Goal: Task Accomplishment & Management: Manage account settings

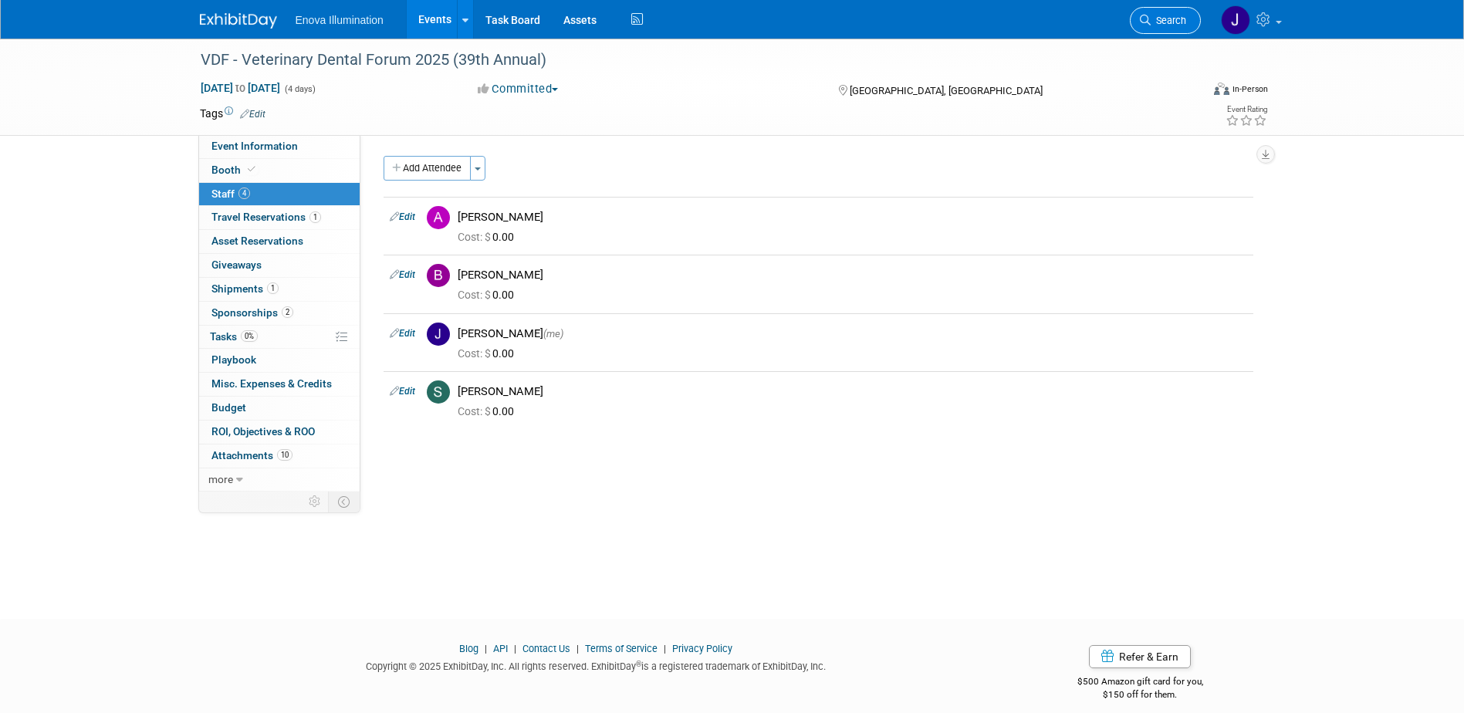
click at [1167, 12] on link "Search" at bounding box center [1165, 20] width 71 height 27
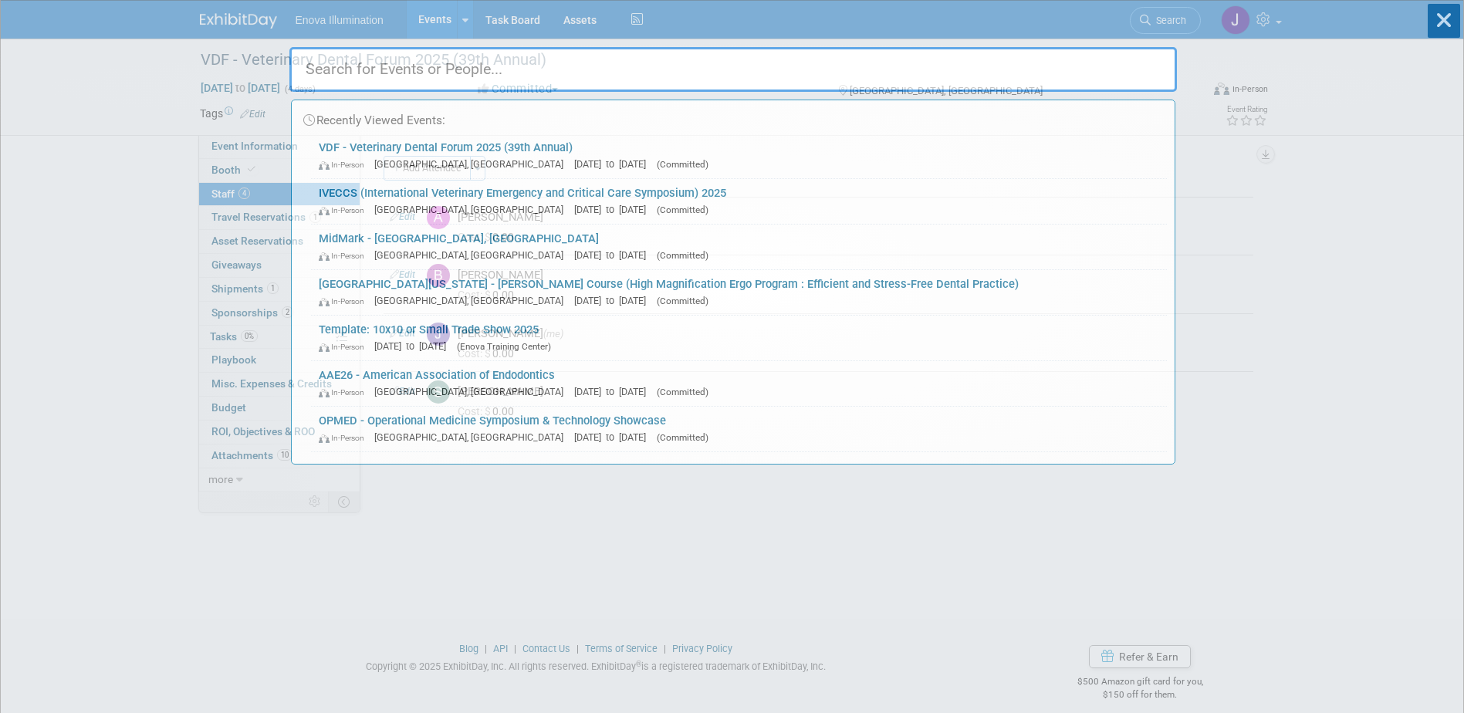
click at [996, 55] on input "text" at bounding box center [733, 69] width 888 height 45
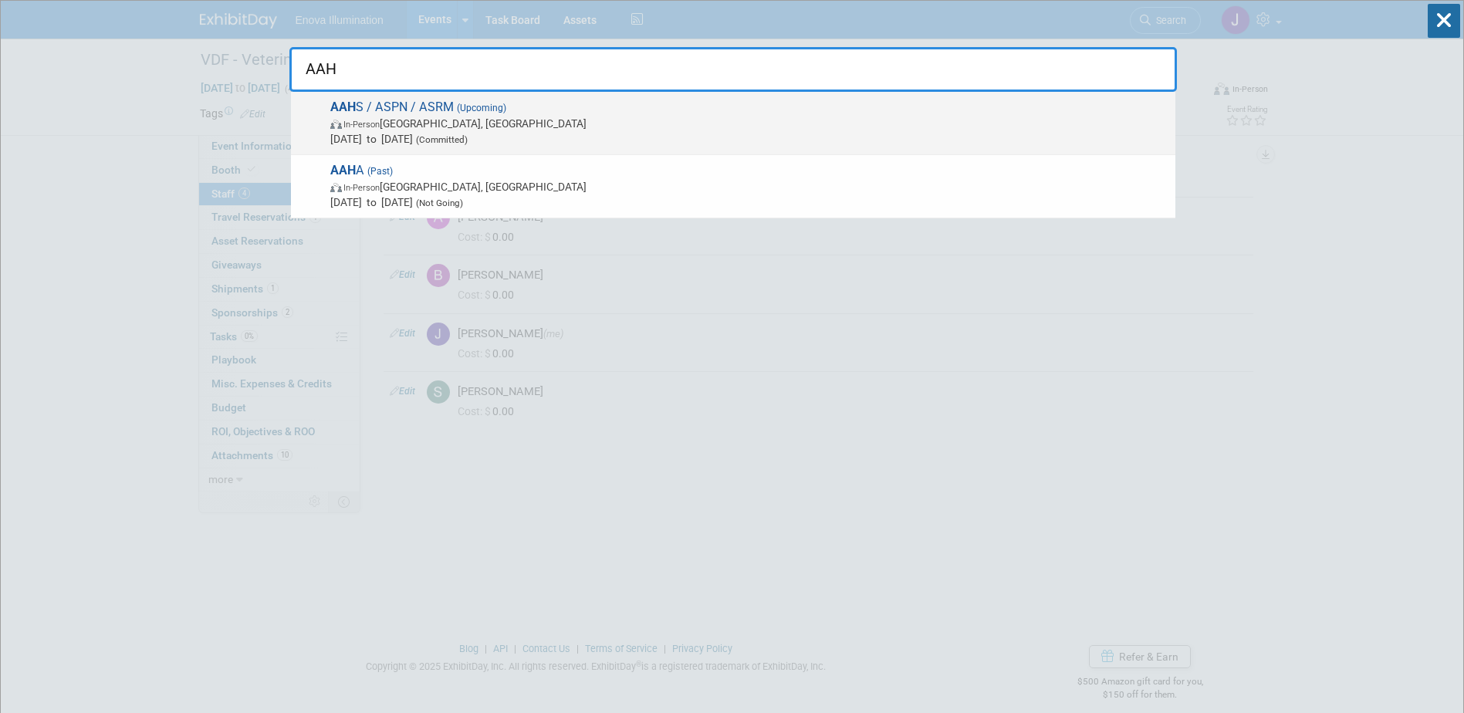
type input "AAH"
click at [451, 130] on span "In-Person Chula Vista, CA" at bounding box center [748, 123] width 837 height 15
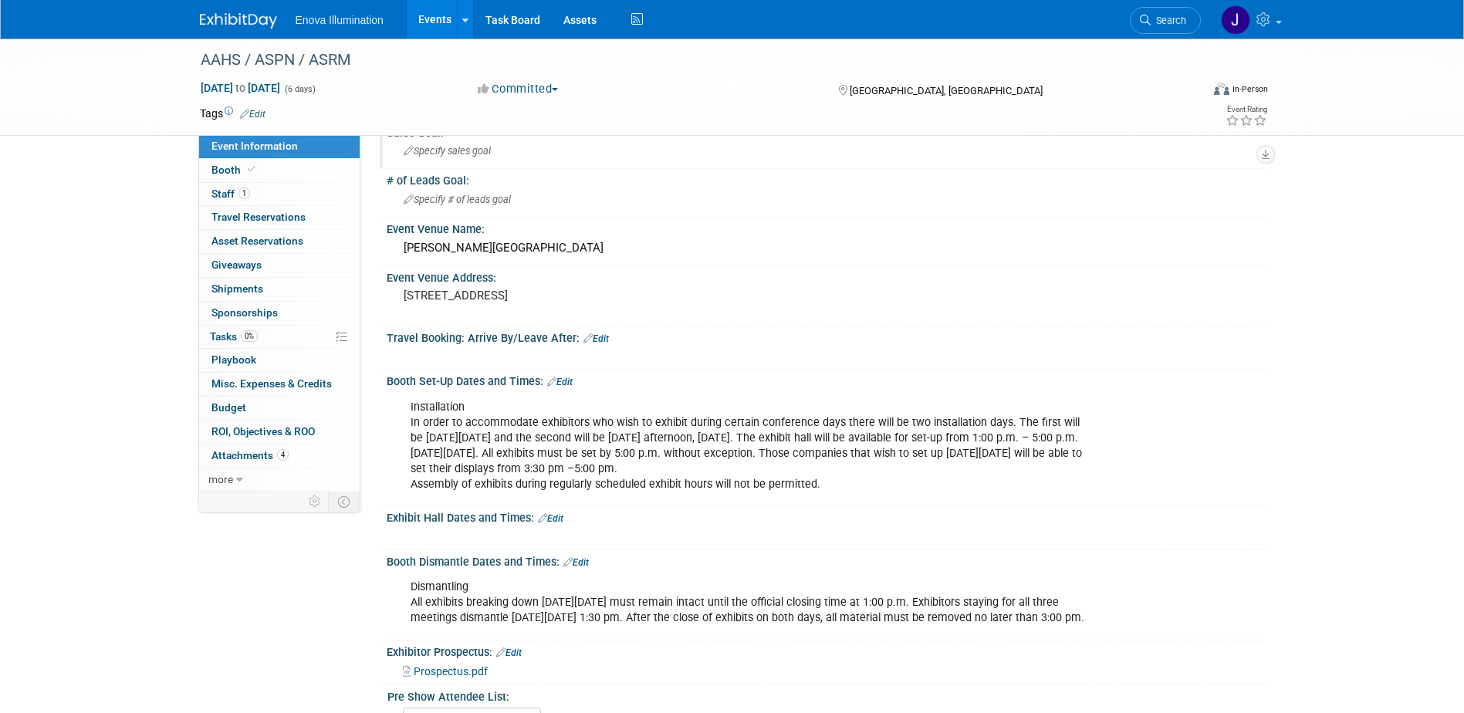
scroll to position [154, 0]
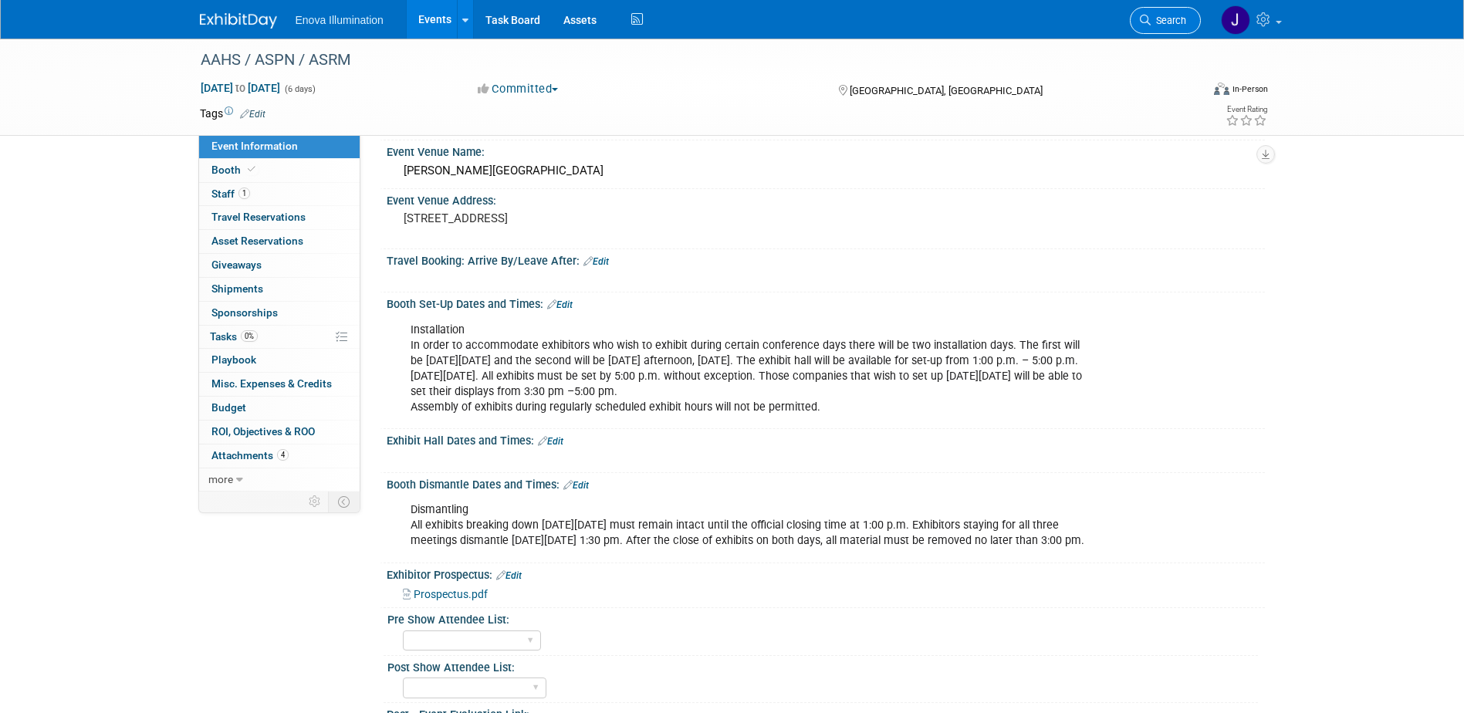
click at [1169, 12] on link "Search" at bounding box center [1165, 20] width 71 height 27
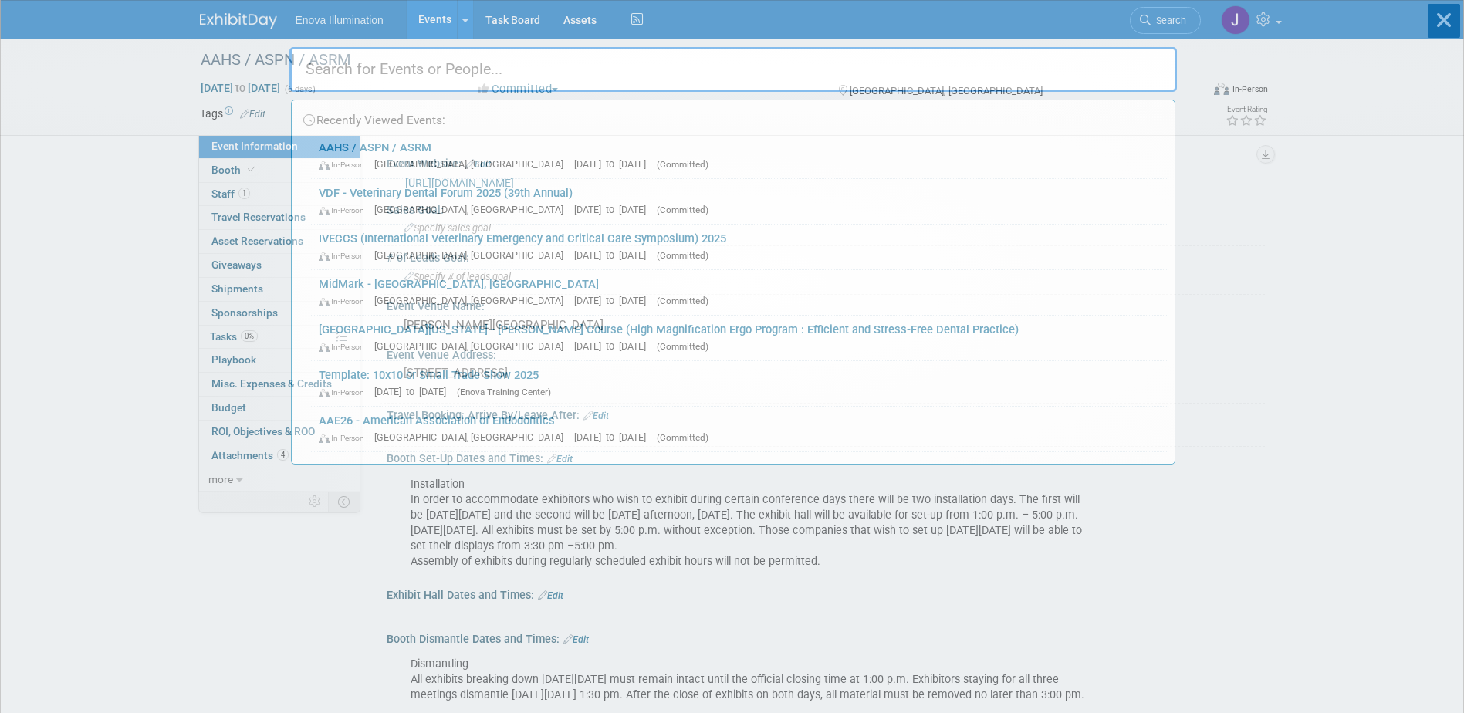
click at [1116, 74] on input "text" at bounding box center [733, 69] width 888 height 45
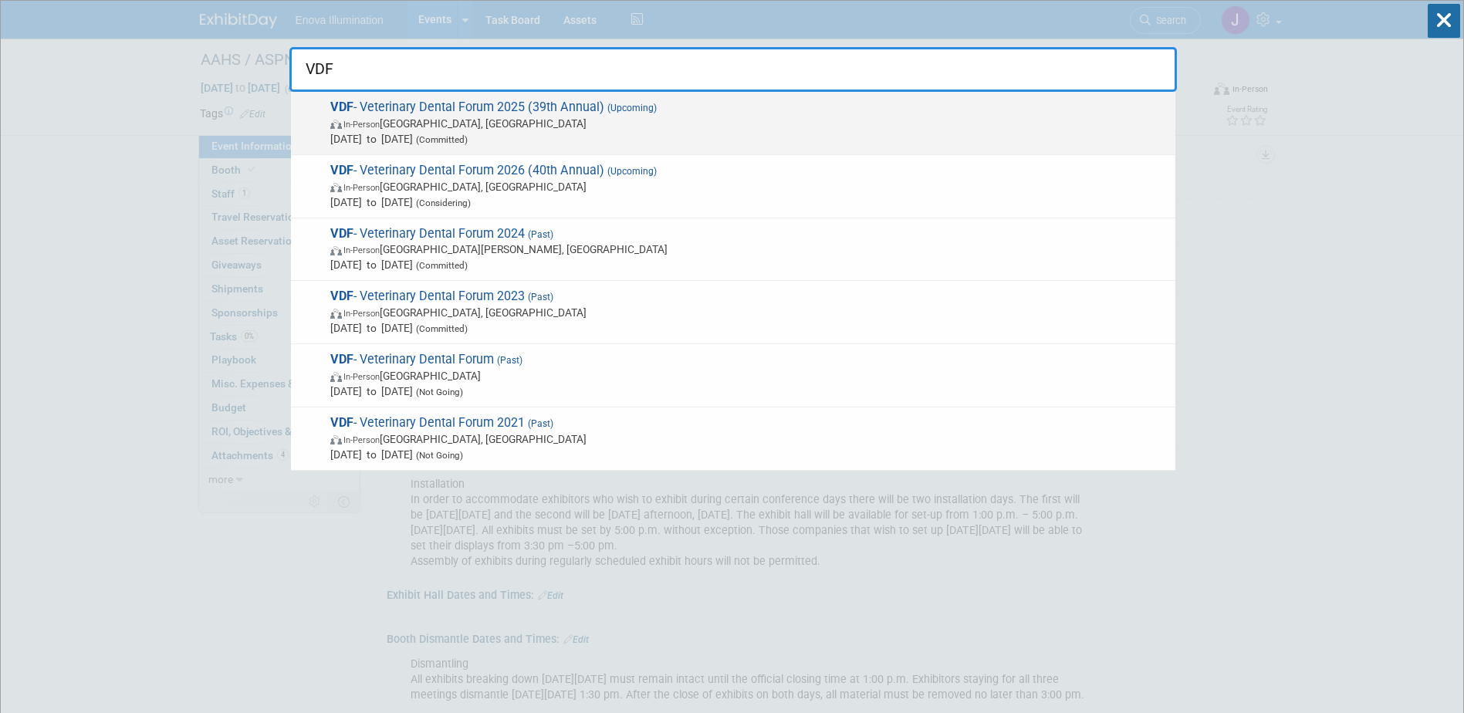
type input "VDF"
click at [406, 119] on span "In-Person San Antonio, TX" at bounding box center [748, 123] width 837 height 15
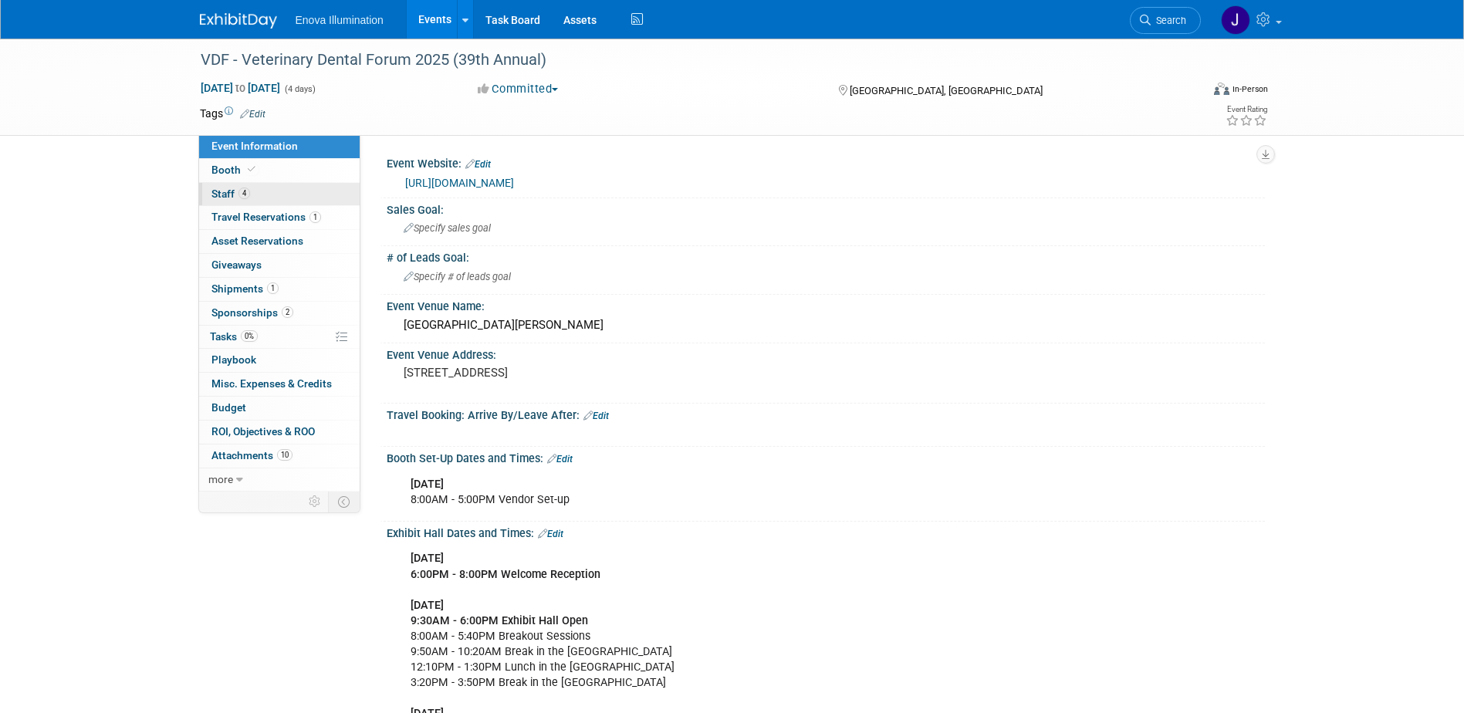
click at [277, 191] on link "4 Staff 4" at bounding box center [279, 194] width 161 height 23
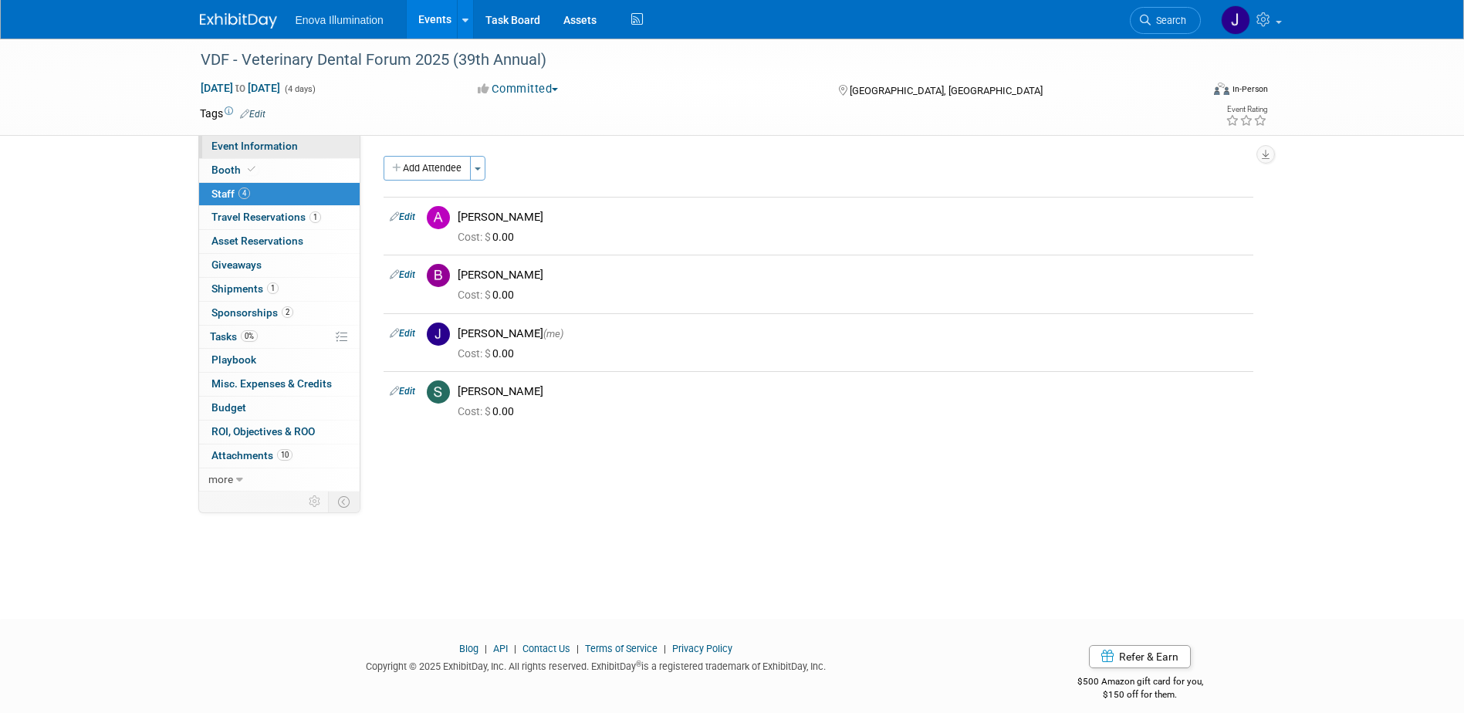
click at [269, 144] on span "Event Information" at bounding box center [254, 146] width 86 height 12
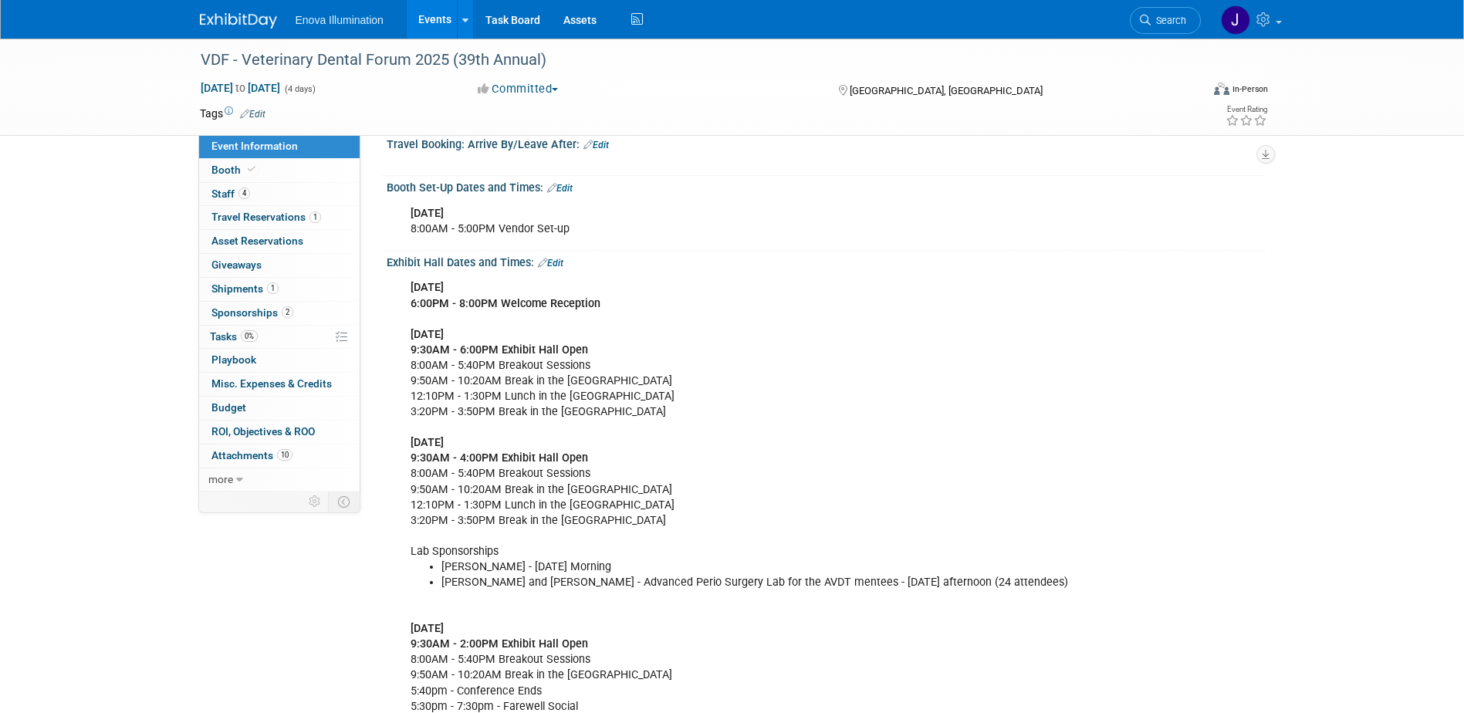
scroll to position [309, 0]
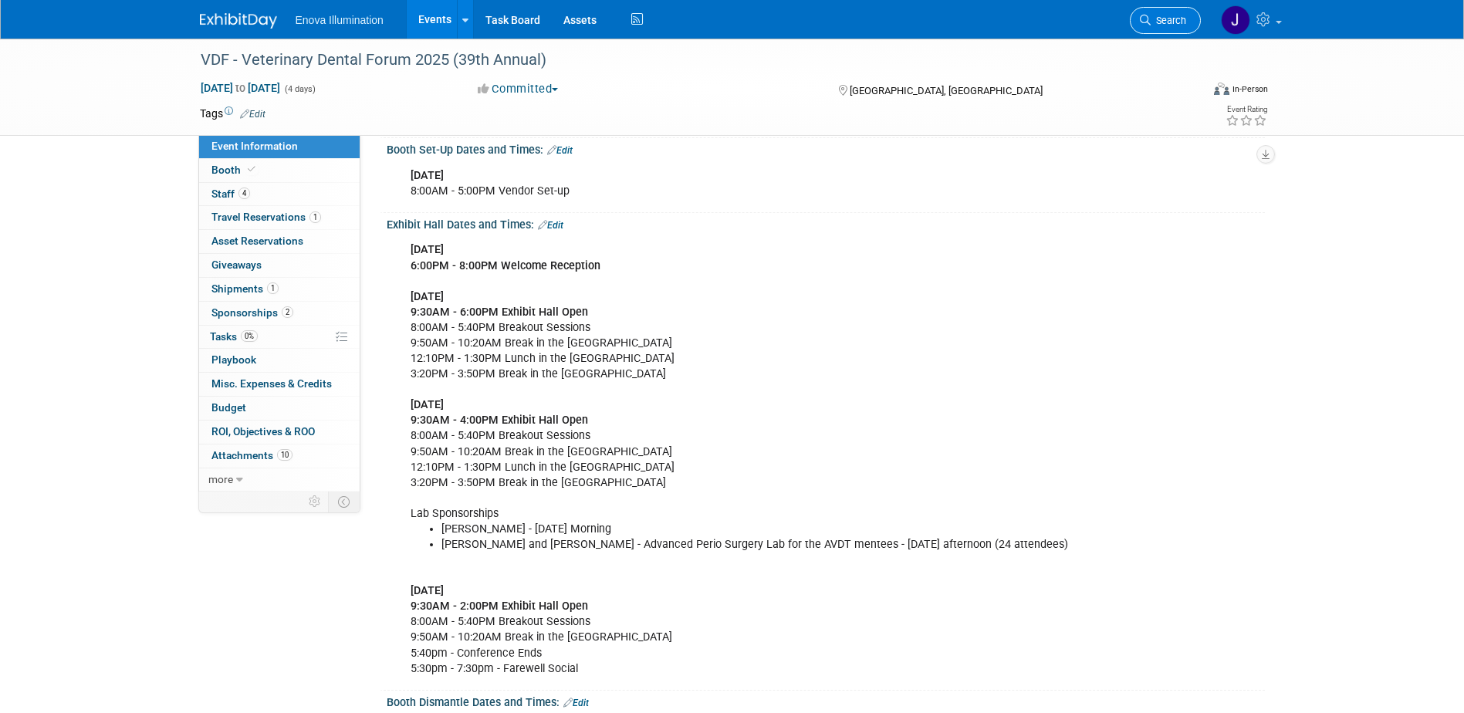
click at [1155, 21] on span "Search" at bounding box center [1169, 21] width 36 height 12
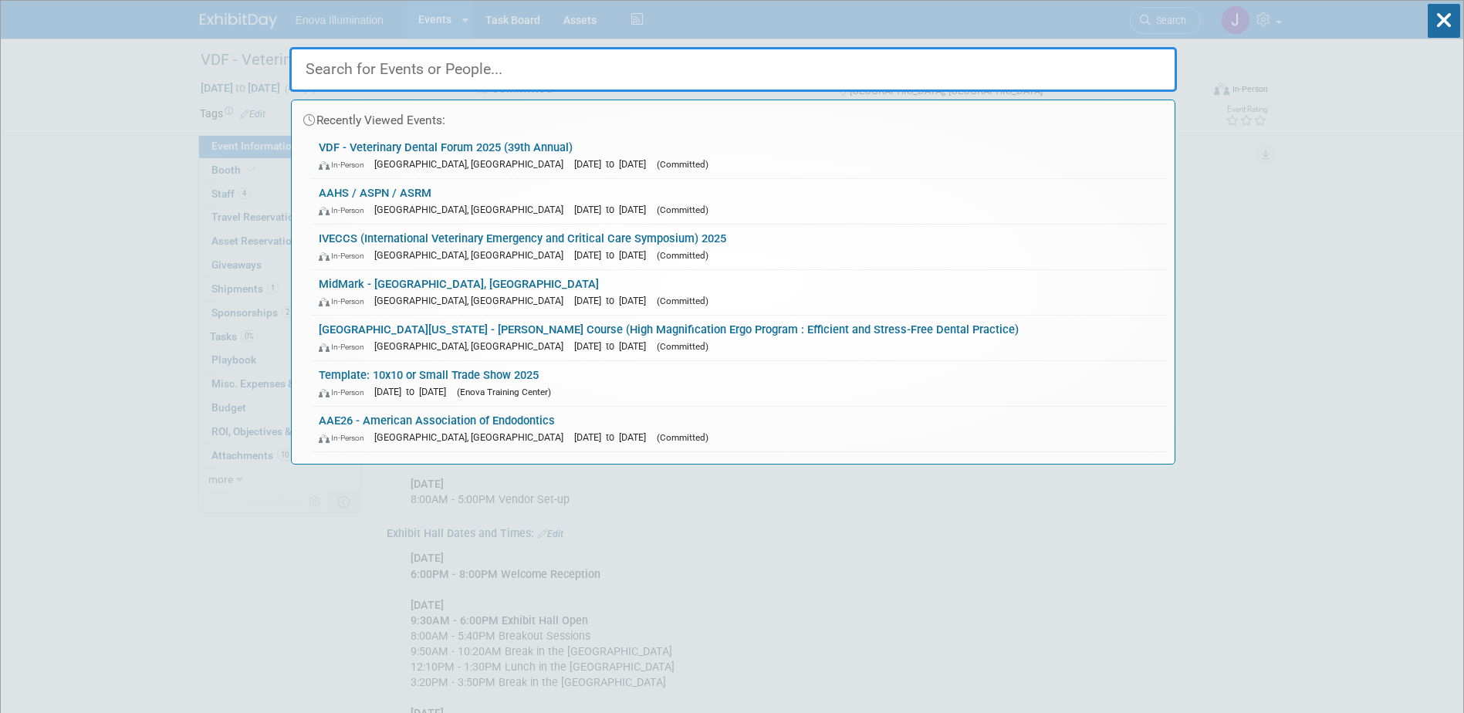
click at [1090, 56] on input "text" at bounding box center [733, 69] width 888 height 45
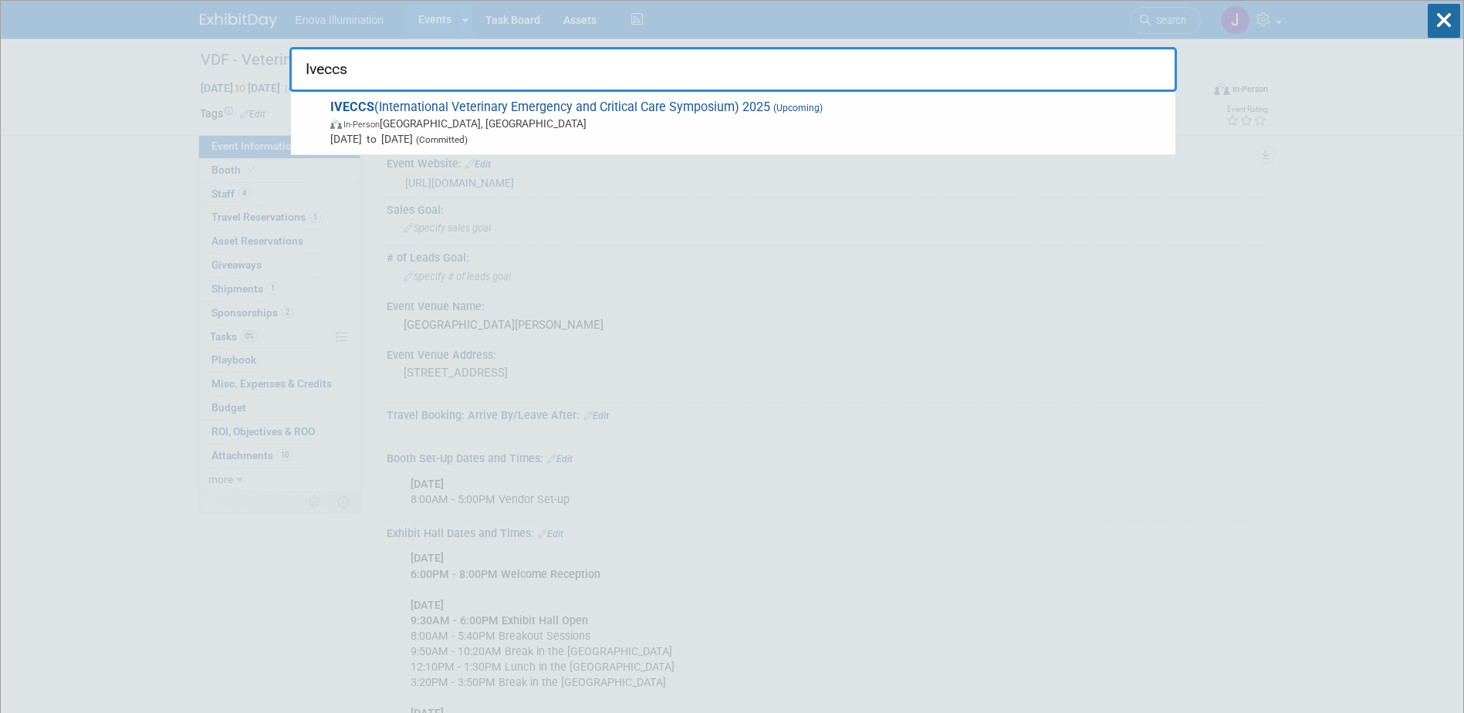
type input "Iveccs"
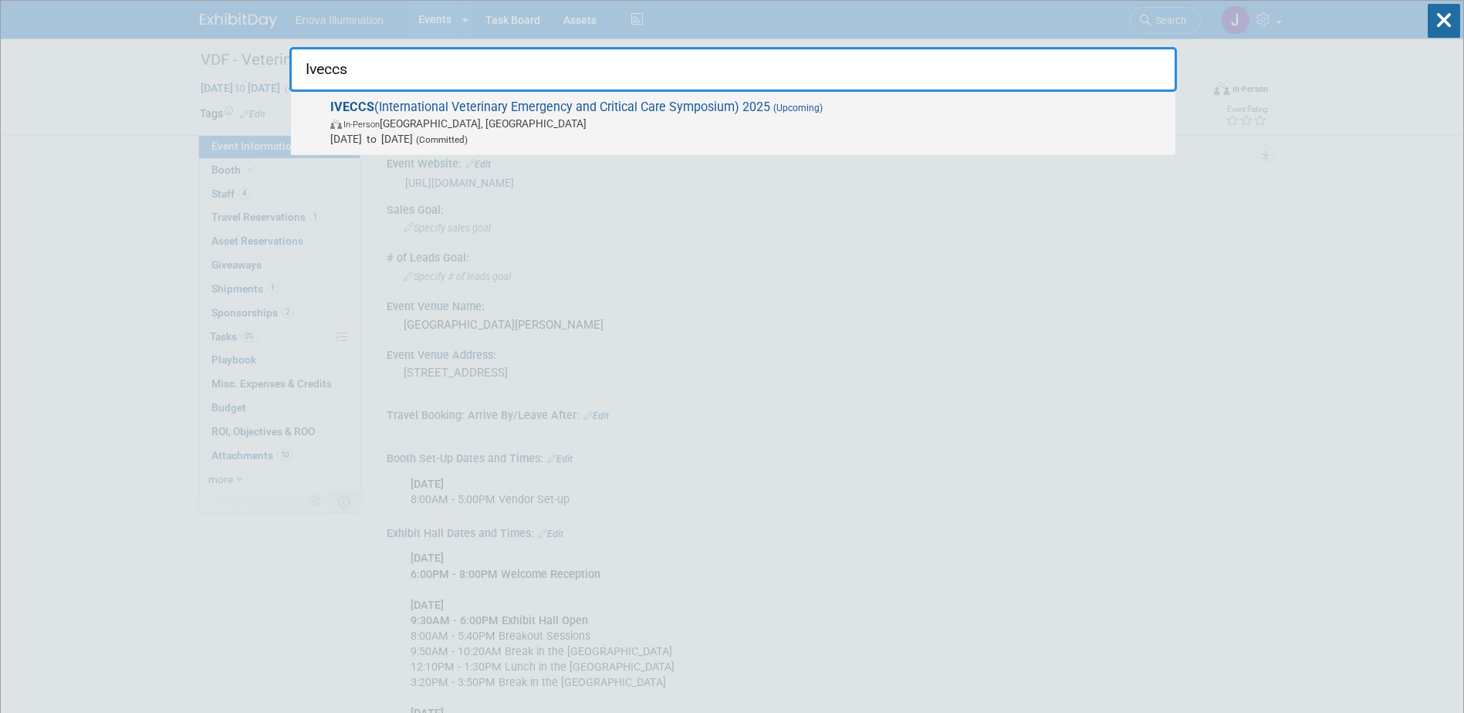
click at [569, 110] on span "IVECCS (International Veterinary Emergency and Critical Care Symposium) 2025 (U…" at bounding box center [747, 123] width 842 height 47
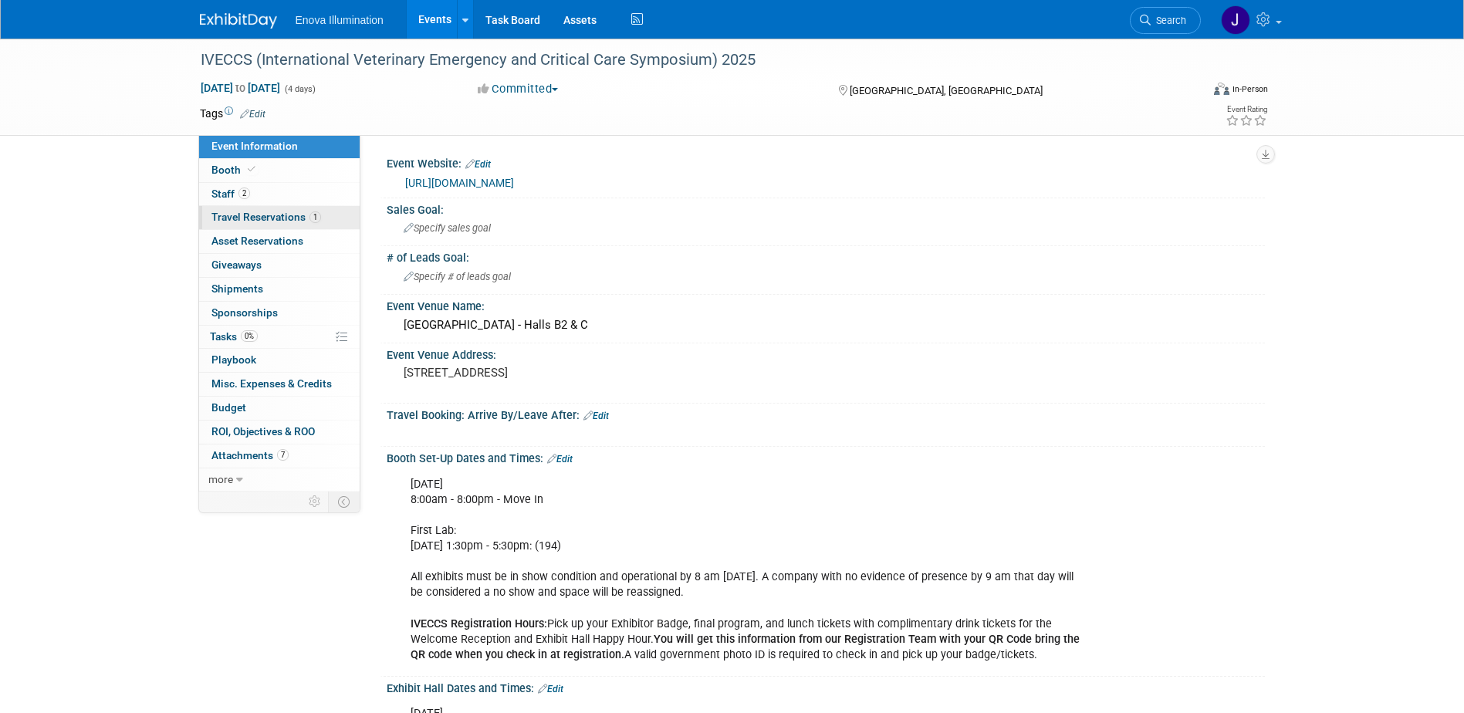
click at [288, 215] on span "Travel Reservations 1" at bounding box center [266, 217] width 110 height 12
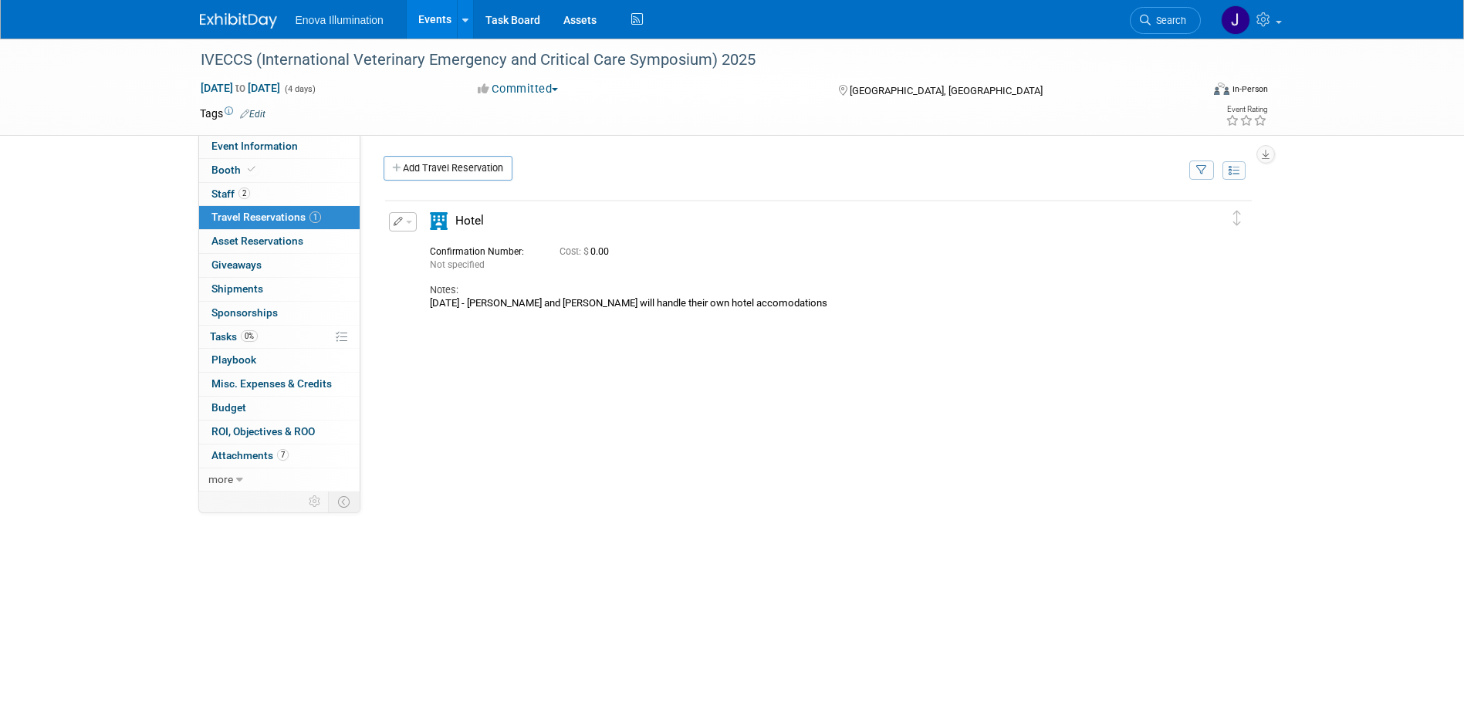
click at [406, 222] on span "button" at bounding box center [409, 222] width 6 height 3
click at [444, 242] on button "Edit Reservation" at bounding box center [455, 249] width 130 height 22
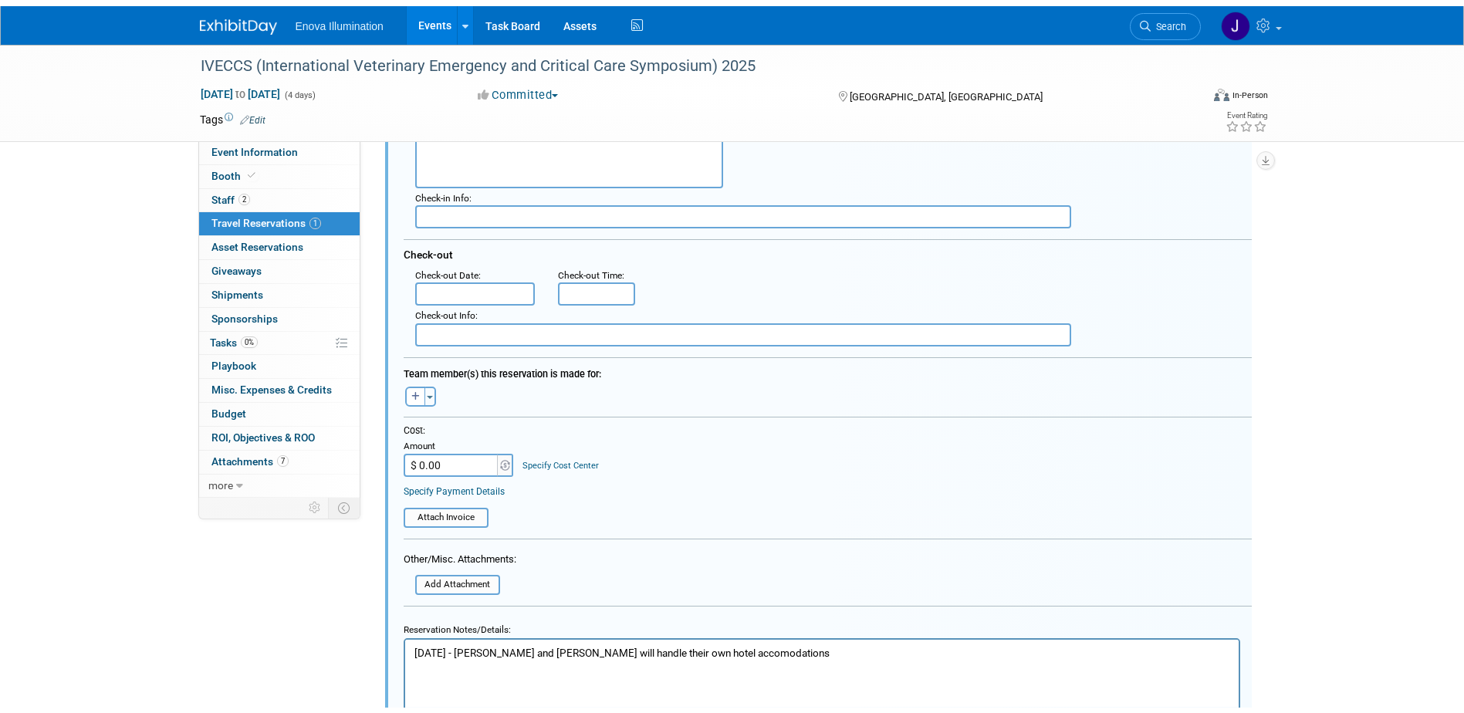
scroll to position [413, 0]
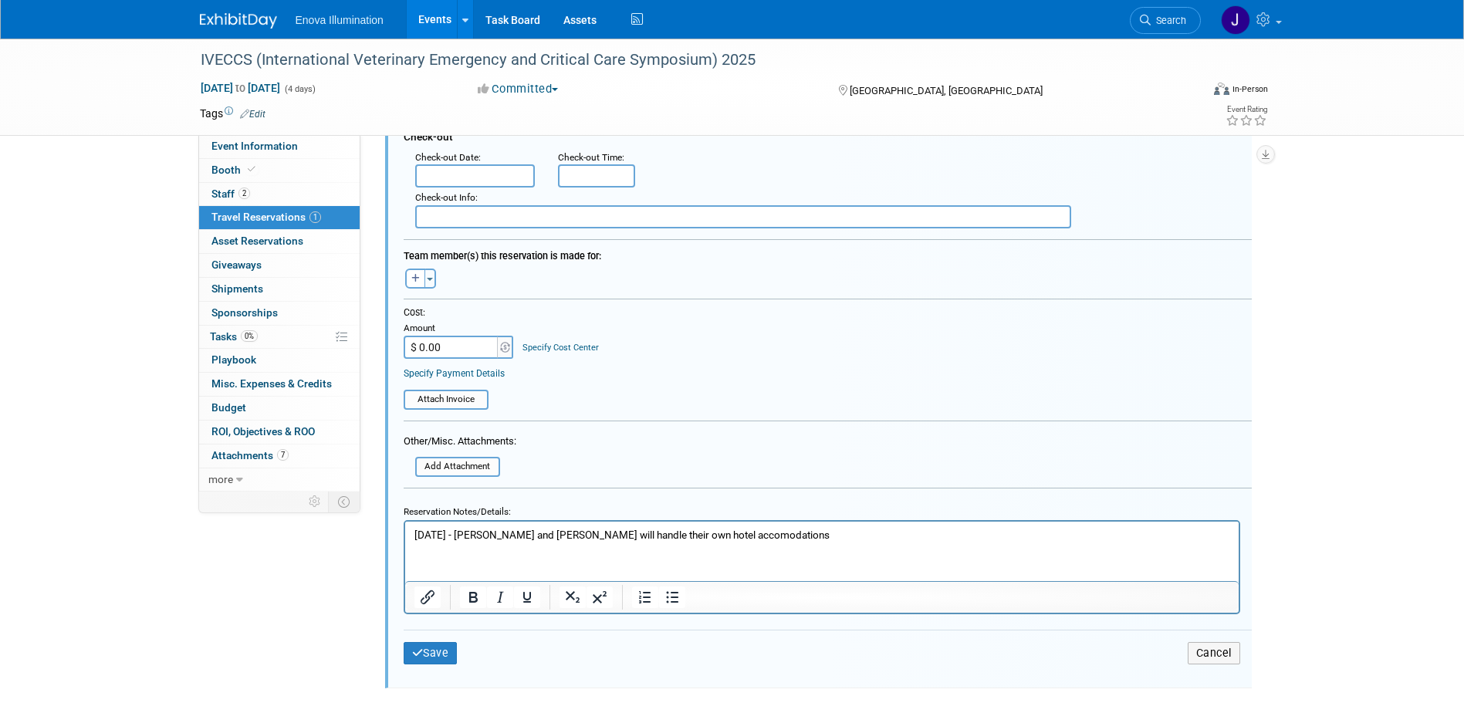
click at [765, 536] on p "6/2/25 - Spencer and Jeff will handle their own hotel accomodations" at bounding box center [822, 534] width 816 height 15
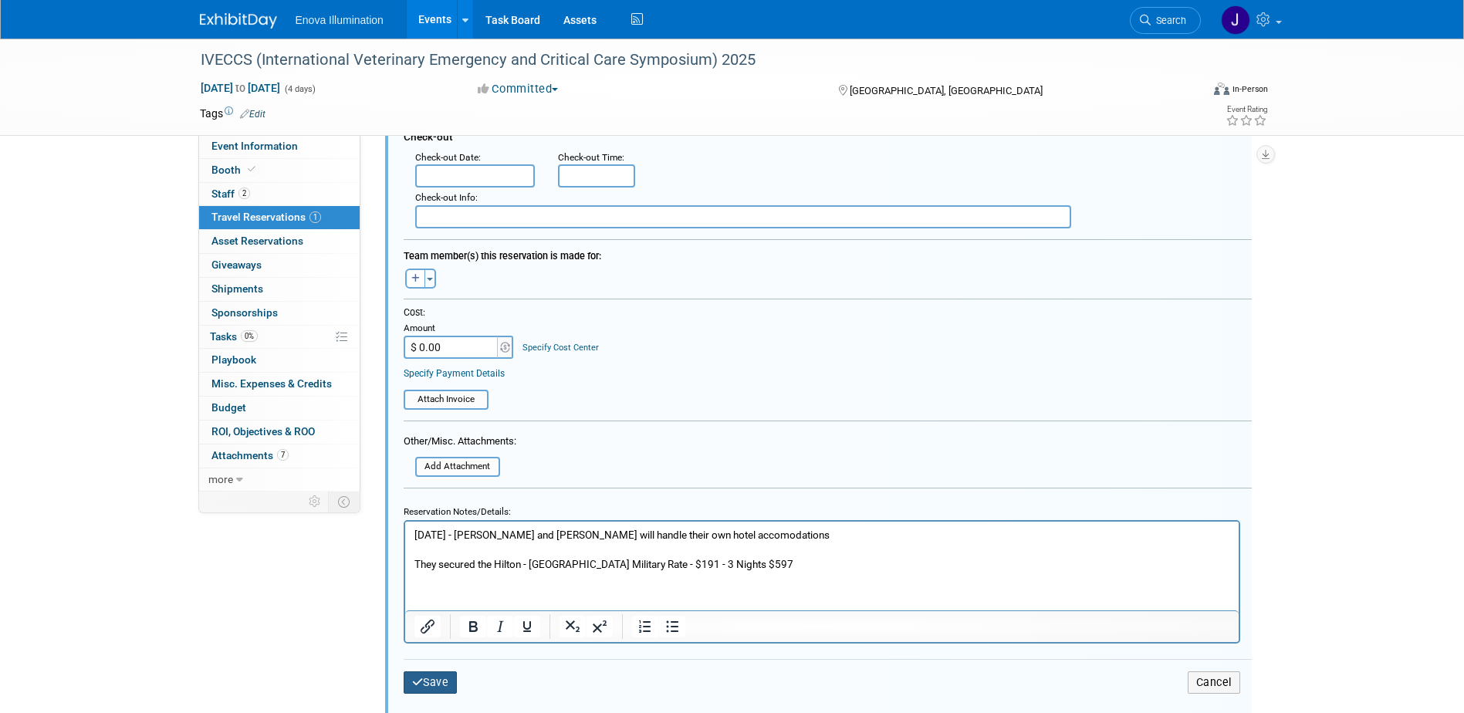
click at [448, 679] on button "Save" at bounding box center [431, 682] width 54 height 22
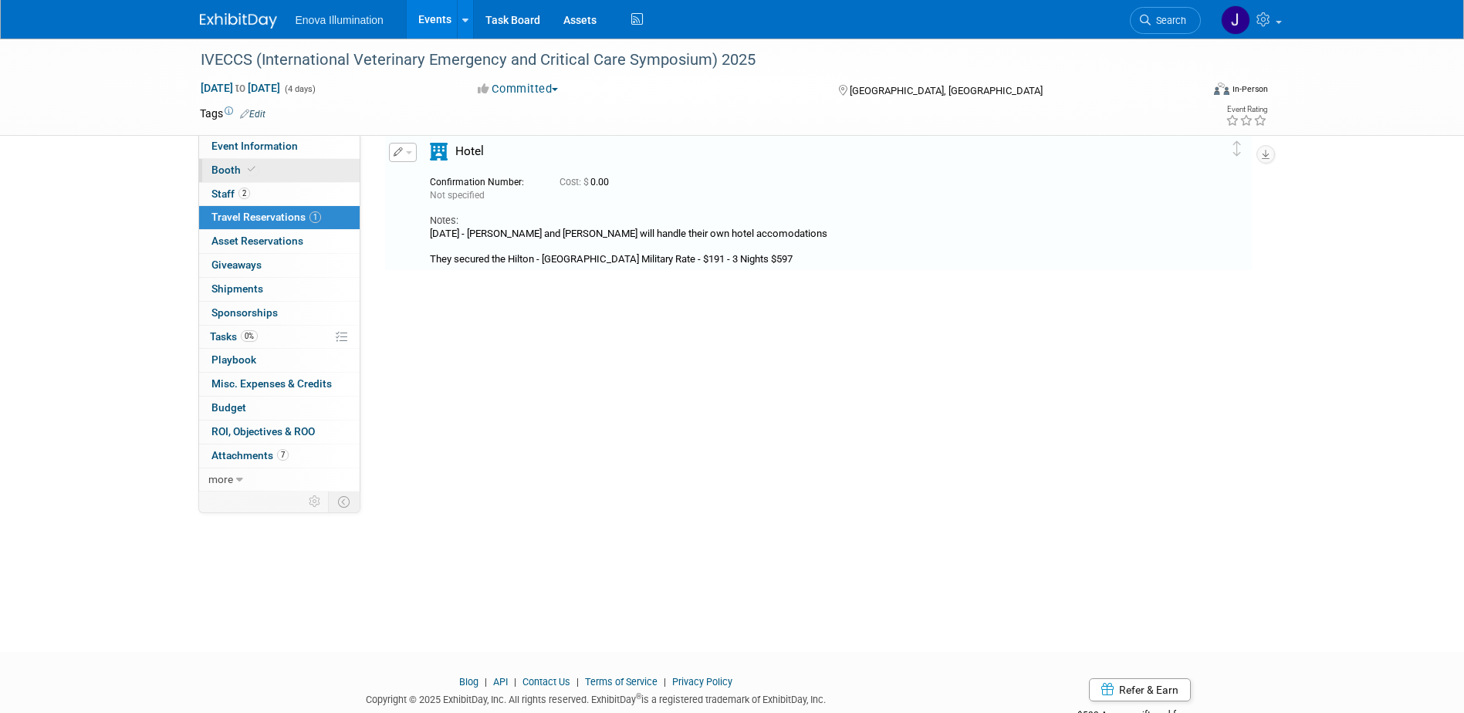
scroll to position [27, 0]
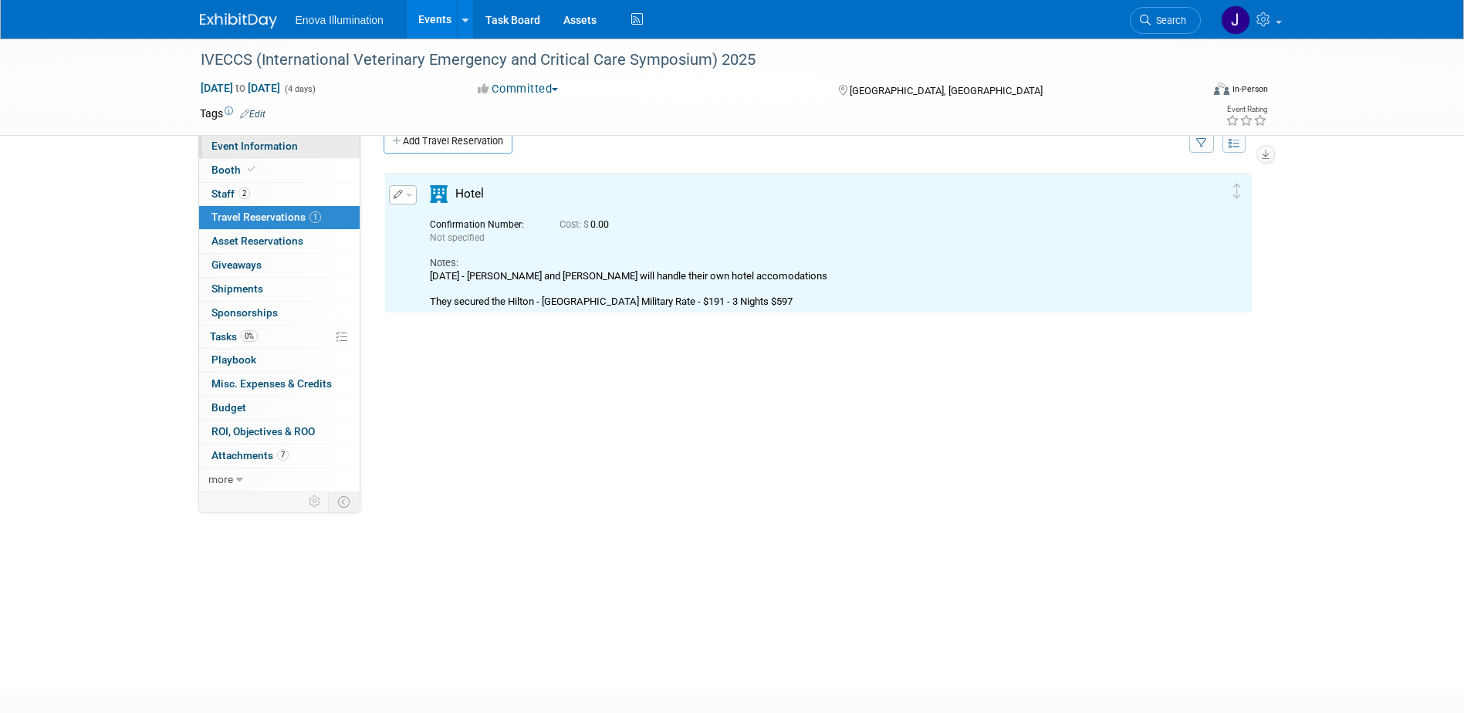
click at [270, 149] on span "Event Information" at bounding box center [254, 146] width 86 height 12
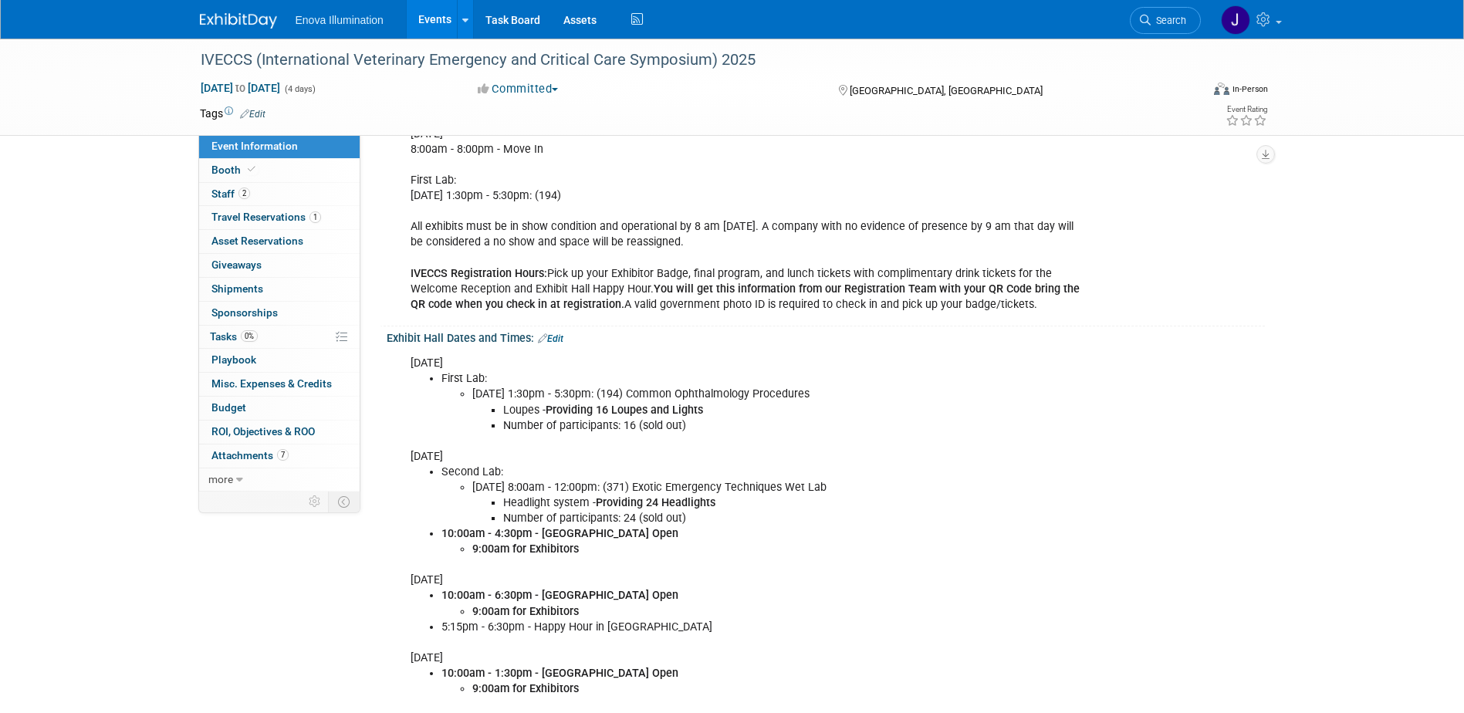
scroll to position [386, 0]
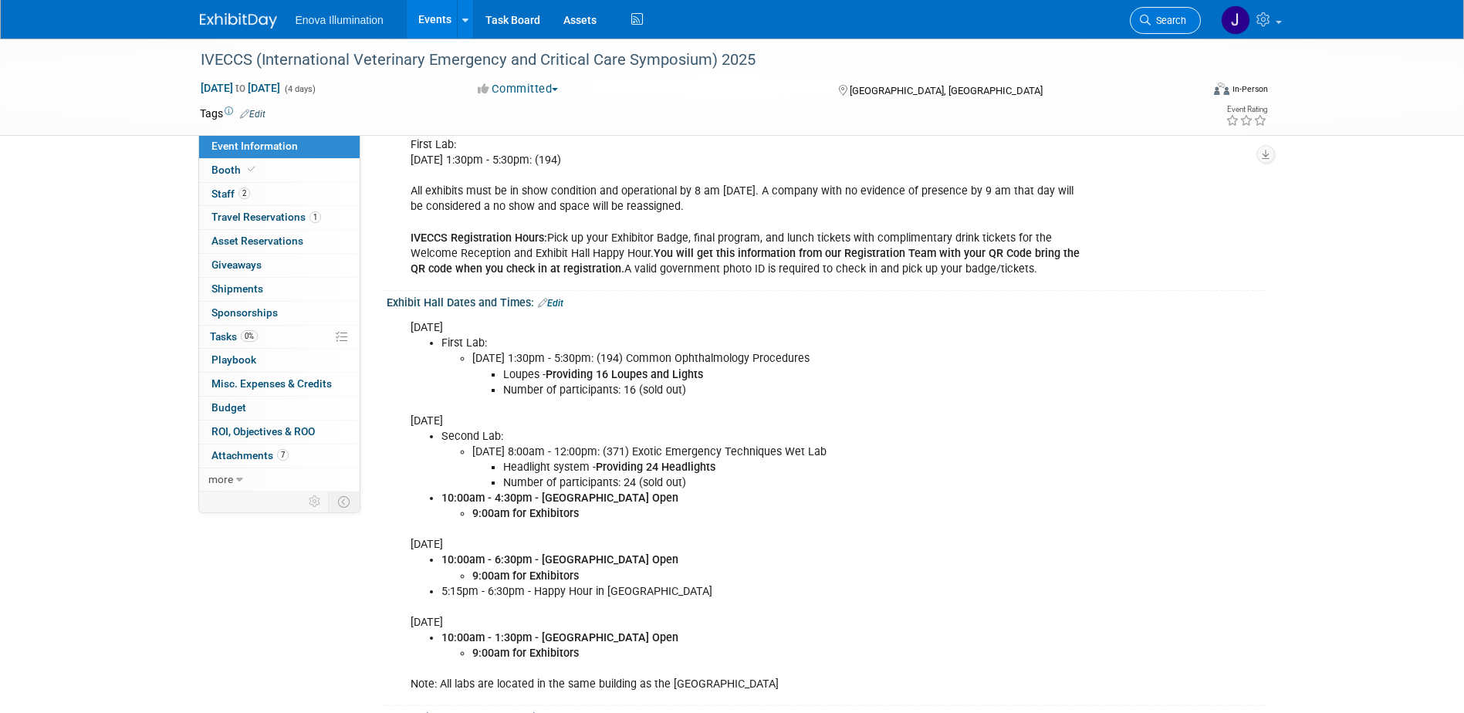
click at [1158, 19] on span "Search" at bounding box center [1169, 21] width 36 height 12
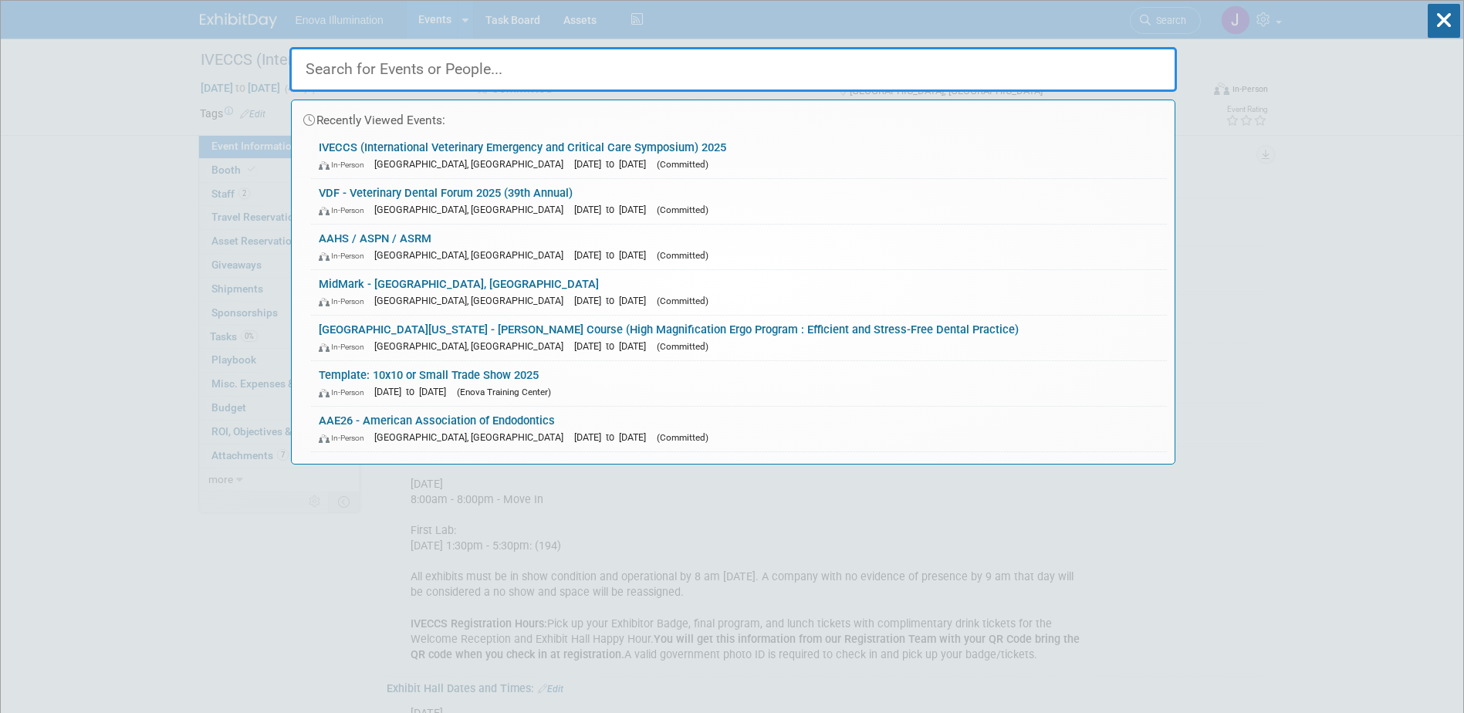
click at [880, 63] on input "text" at bounding box center [733, 69] width 888 height 45
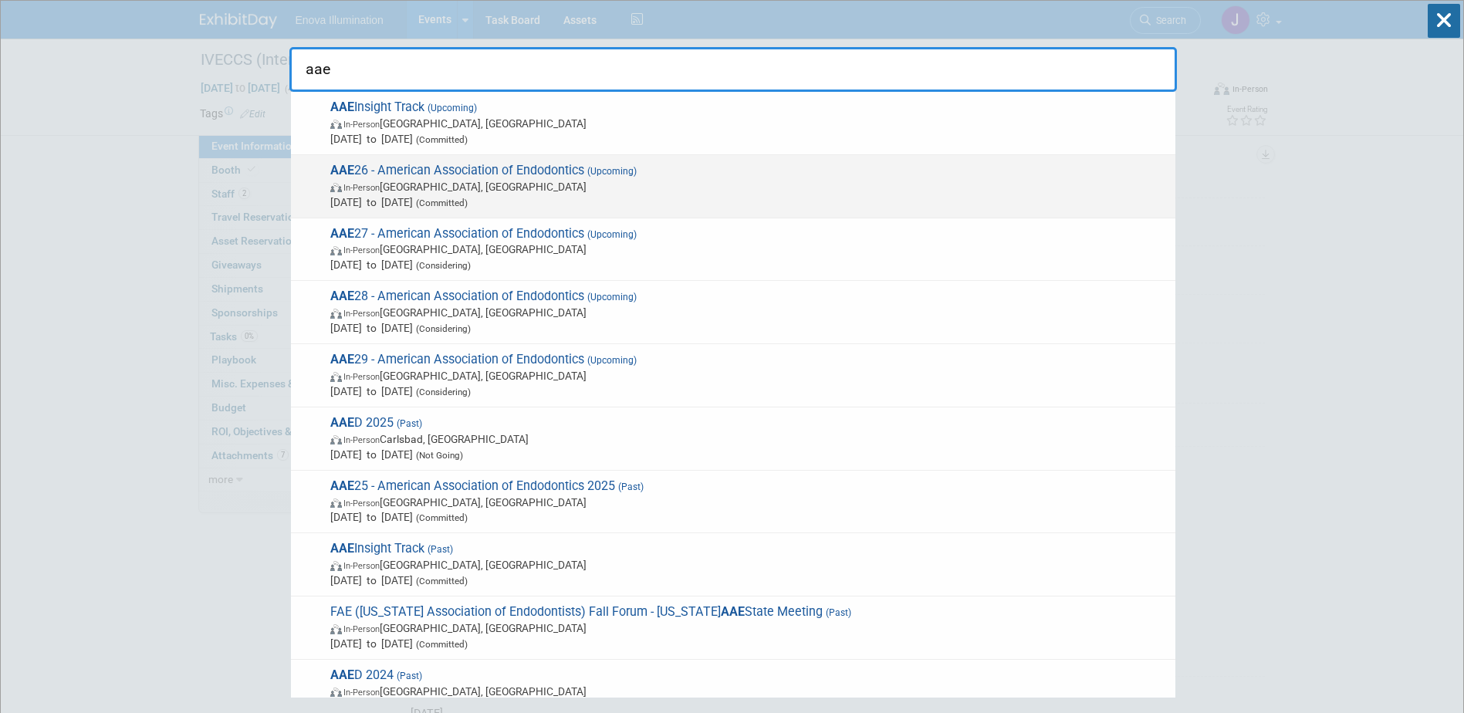
type input "aae"
click at [419, 178] on span "AAE 26 - American Association of Endodontics (Upcoming) In-Person Salt Lake Cit…" at bounding box center [747, 186] width 842 height 47
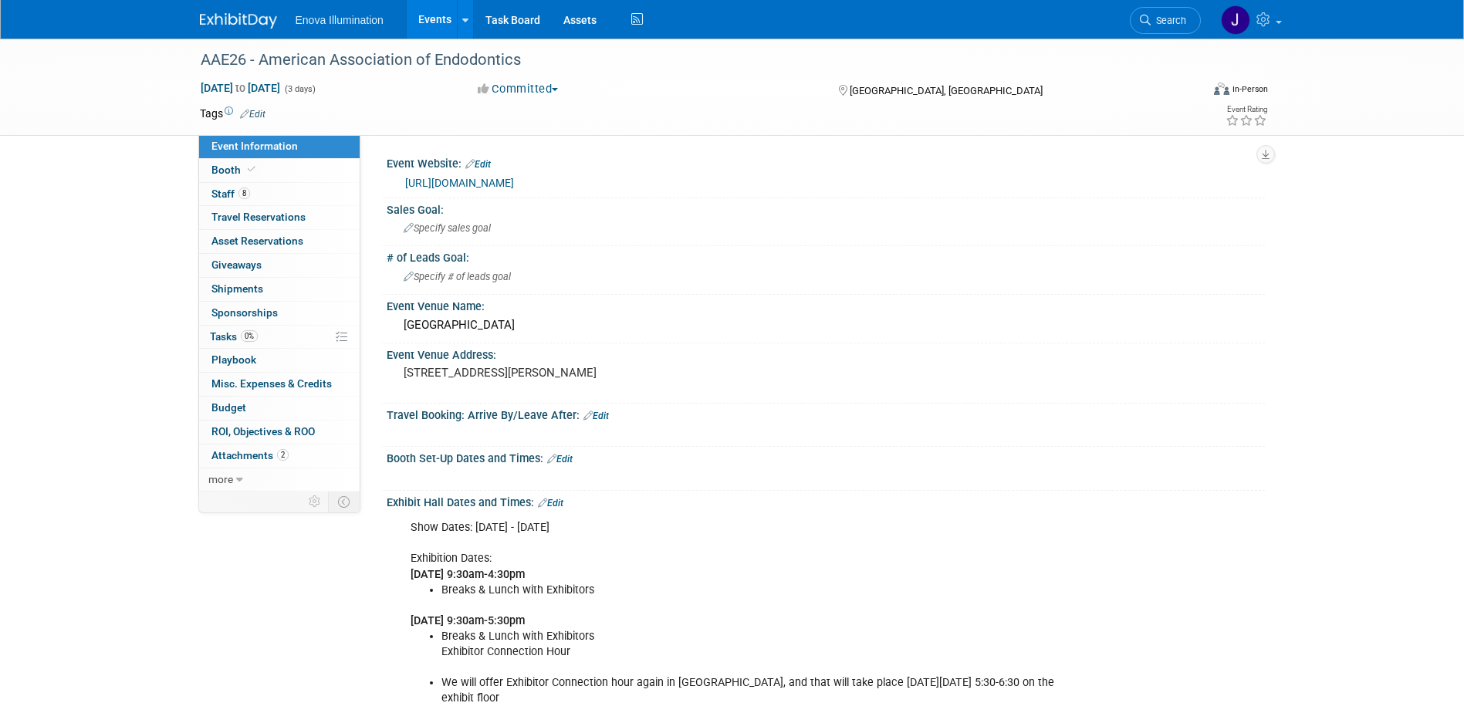
click at [509, 181] on link "[URL][DOMAIN_NAME]" at bounding box center [459, 183] width 109 height 12
